Goal: Task Accomplishment & Management: Manage account settings

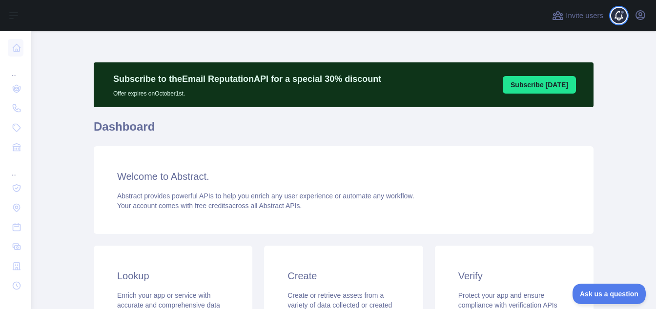
click at [619, 16] on span at bounding box center [623, 15] width 20 height 31
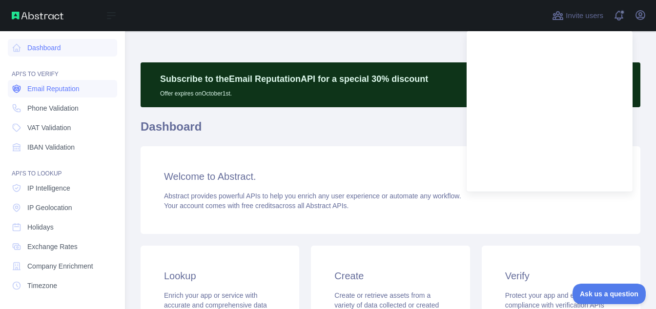
click at [56, 84] on span "Email Reputation" at bounding box center [53, 89] width 52 height 10
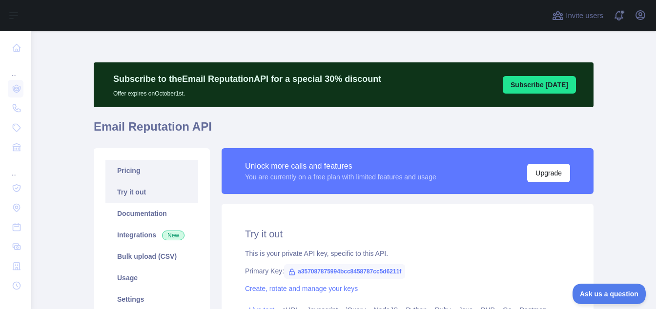
click at [156, 172] on link "Pricing" at bounding box center [151, 170] width 93 height 21
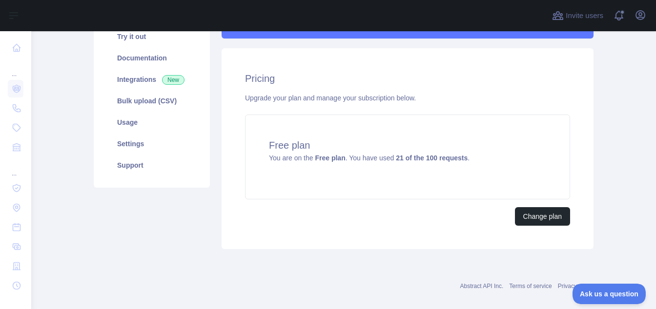
scroll to position [168, 0]
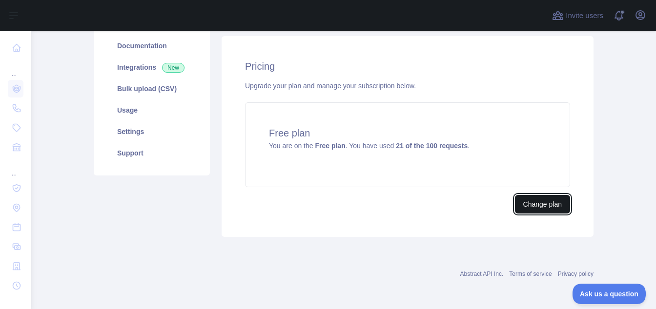
click at [547, 195] on button "Change plan" at bounding box center [542, 204] width 55 height 19
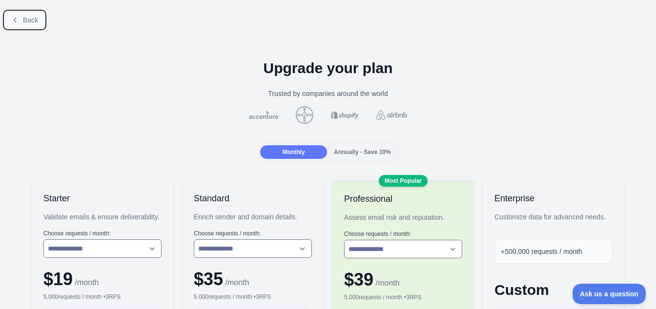
click at [35, 14] on button "Back" at bounding box center [25, 20] width 40 height 17
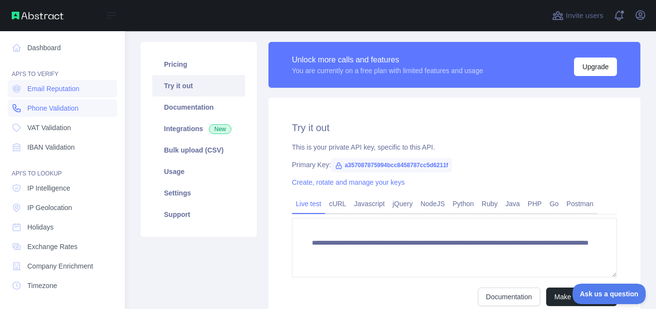
click at [57, 107] on span "Phone Validation" at bounding box center [52, 108] width 51 height 10
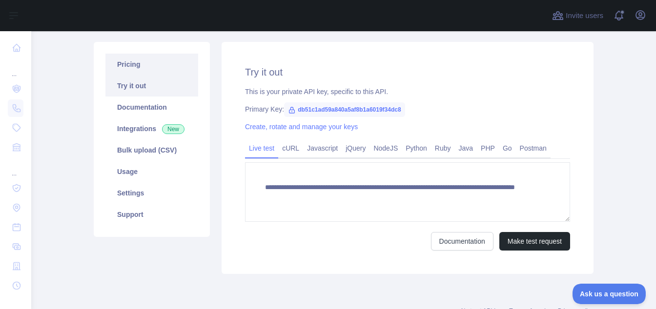
click at [187, 63] on link "Pricing" at bounding box center [151, 64] width 93 height 21
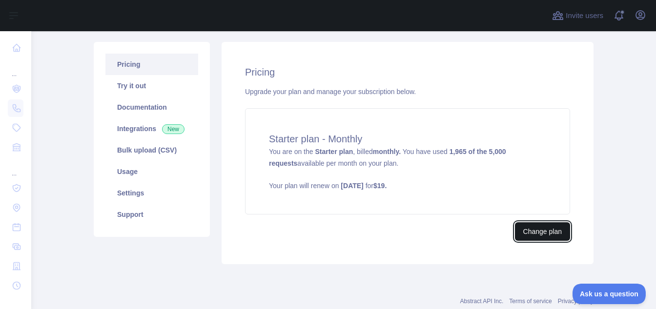
click at [540, 232] on button "Change plan" at bounding box center [542, 231] width 55 height 19
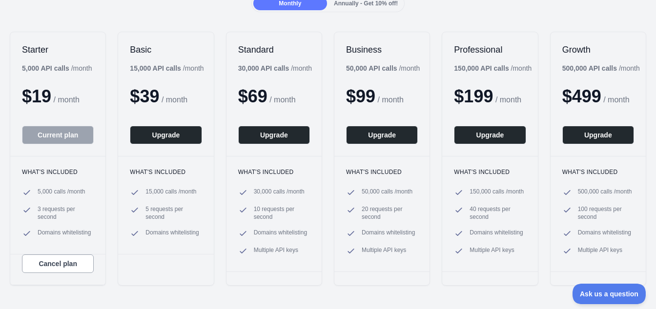
scroll to position [108, 0]
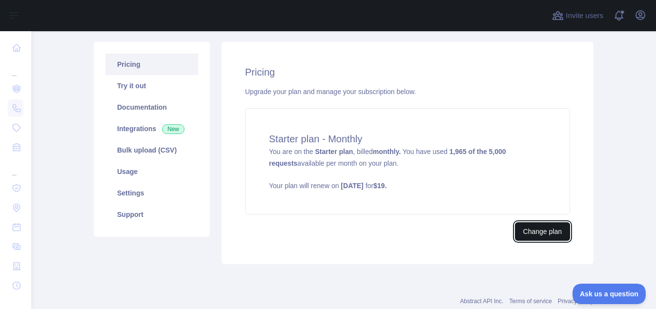
click at [542, 236] on button "Change plan" at bounding box center [542, 231] width 55 height 19
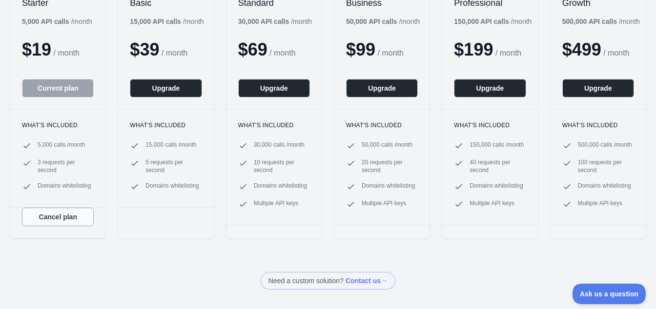
scroll to position [169, 0]
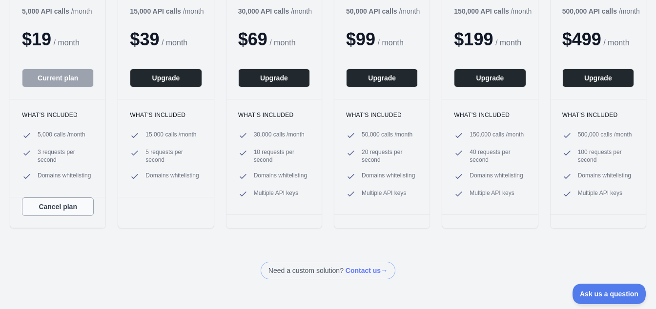
click at [59, 210] on button "Cancel plan" at bounding box center [58, 207] width 72 height 19
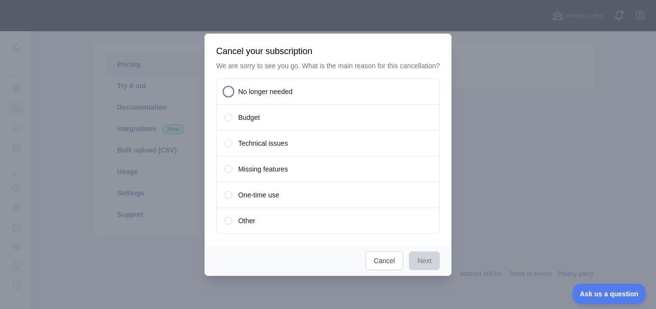
click at [275, 120] on div "Budget" at bounding box center [327, 117] width 223 height 26
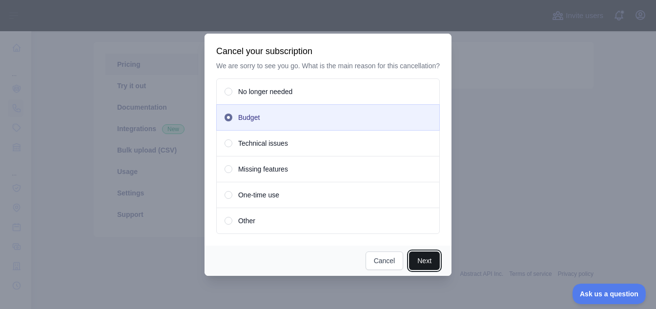
click at [433, 264] on button "Next" at bounding box center [424, 261] width 31 height 19
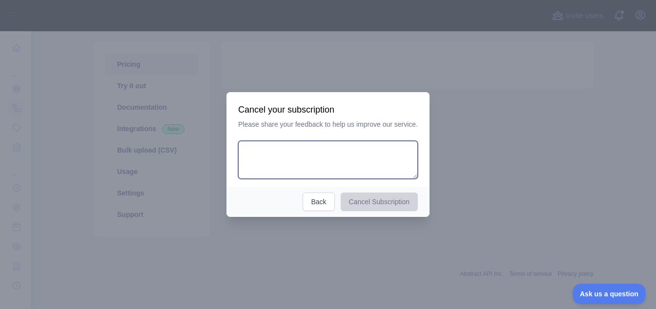
click at [377, 162] on textarea at bounding box center [328, 160] width 180 height 38
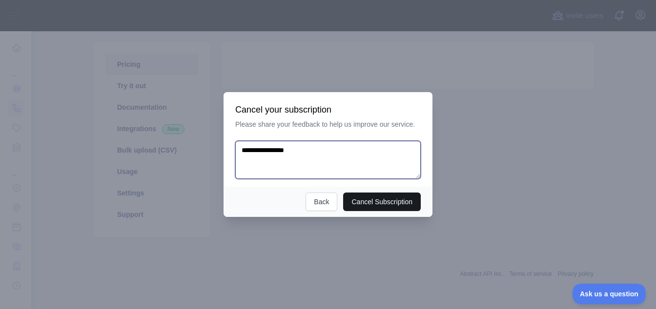
type textarea "**********"
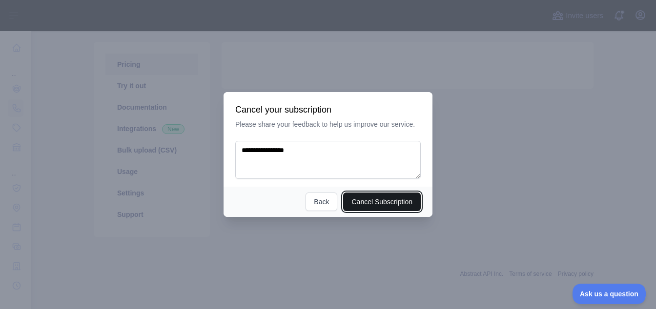
click at [380, 202] on button "Cancel Subscription" at bounding box center [382, 202] width 78 height 19
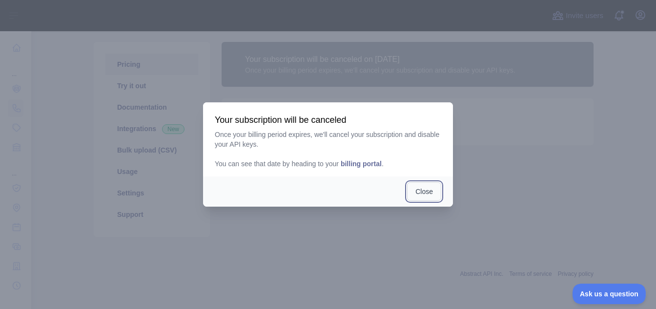
click at [426, 191] on button "Close" at bounding box center [424, 191] width 34 height 19
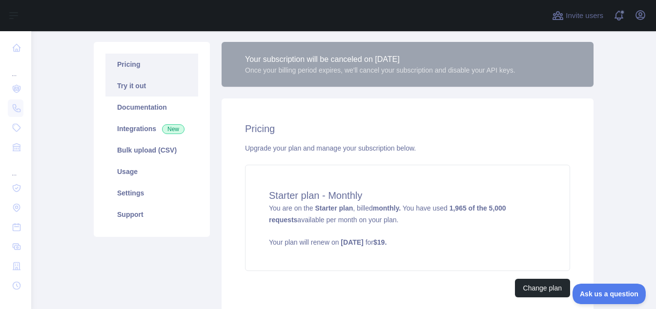
click at [169, 82] on link "Try it out" at bounding box center [151, 85] width 93 height 21
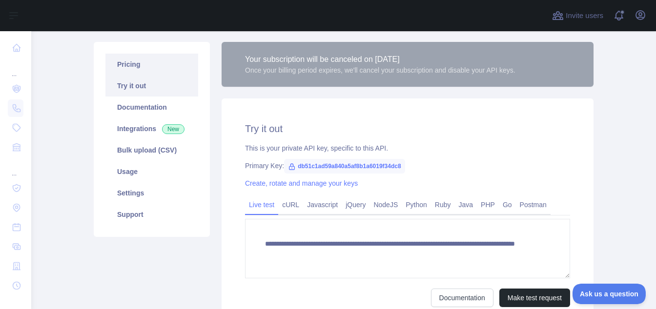
click at [136, 59] on link "Pricing" at bounding box center [151, 64] width 93 height 21
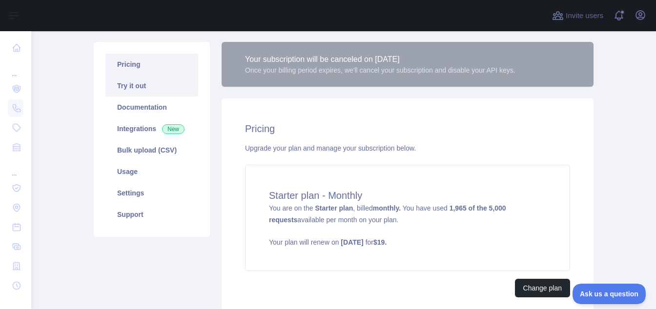
click at [149, 87] on link "Try it out" at bounding box center [151, 85] width 93 height 21
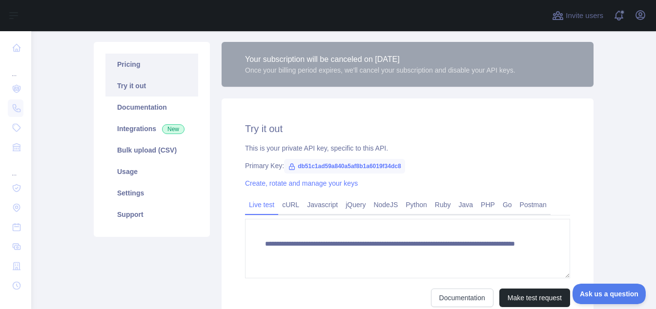
click at [147, 61] on link "Pricing" at bounding box center [151, 64] width 93 height 21
